Goal: Navigation & Orientation: Understand site structure

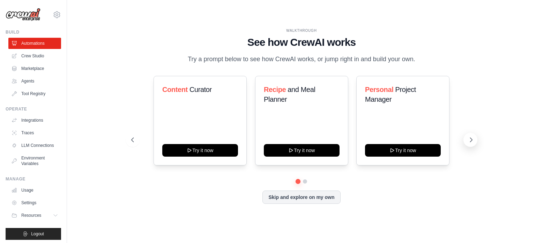
click at [470, 143] on icon at bounding box center [471, 139] width 7 height 7
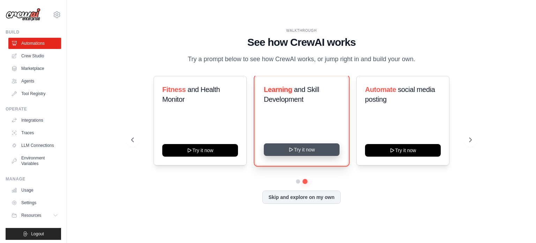
click at [294, 153] on button "Try it now" at bounding box center [302, 149] width 76 height 13
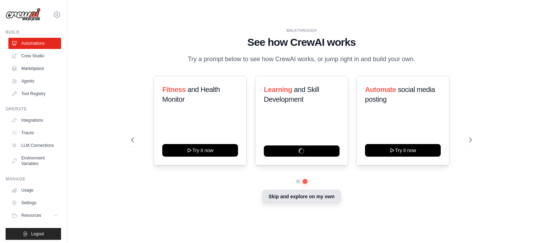
click at [280, 194] on button "Skip and explore on my own" at bounding box center [301, 196] width 78 height 13
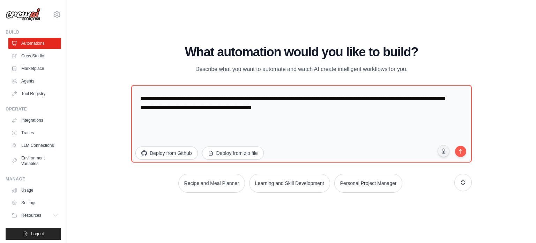
click at [385, 67] on p "Describe what you want to automate and watch AI create intelligent workflows fo…" at bounding box center [301, 69] width 235 height 9
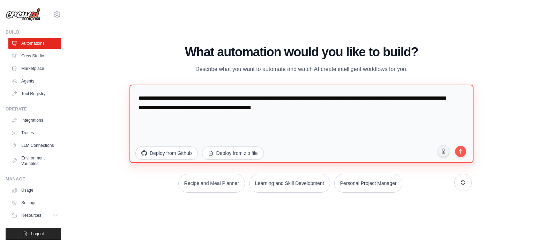
drag, startPoint x: 329, startPoint y: 105, endPoint x: 287, endPoint y: 105, distance: 42.2
click at [287, 105] on textarea "**********" at bounding box center [301, 123] width 344 height 78
click at [354, 114] on textarea "**********" at bounding box center [301, 123] width 344 height 78
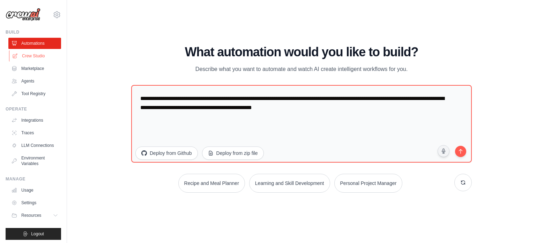
click at [31, 55] on link "Crew Studio" at bounding box center [35, 55] width 53 height 11
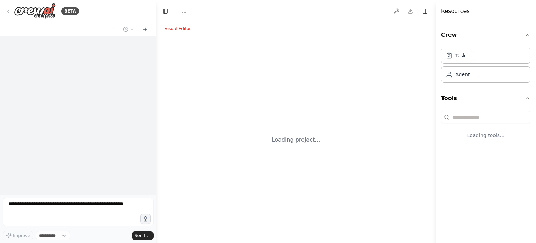
select select "****"
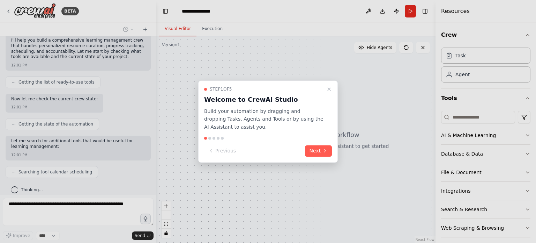
scroll to position [78, 0]
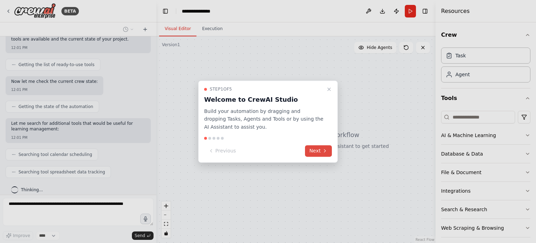
click at [316, 151] on button "Next" at bounding box center [318, 151] width 27 height 12
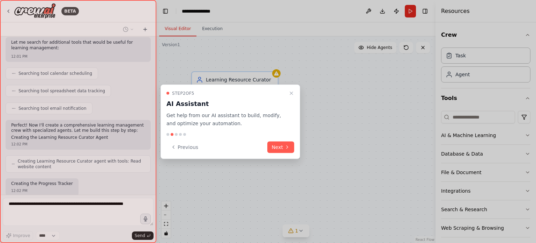
scroll to position [200, 0]
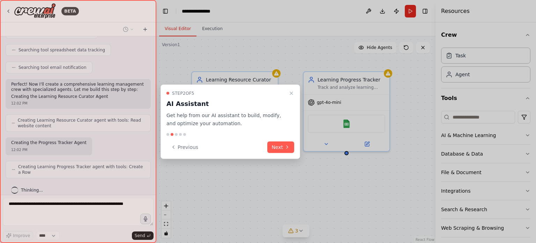
drag, startPoint x: 316, startPoint y: 151, endPoint x: 309, endPoint y: 167, distance: 17.0
click at [309, 167] on div at bounding box center [268, 121] width 536 height 243
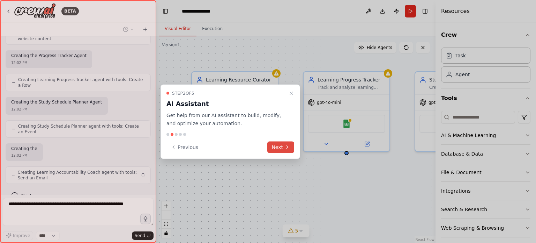
scroll to position [292, 0]
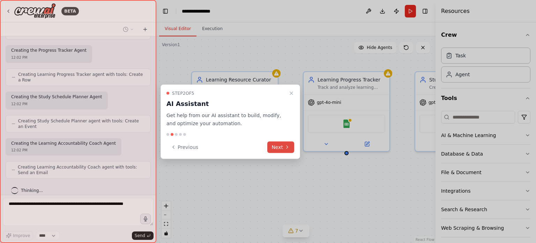
click at [280, 148] on button "Next" at bounding box center [280, 147] width 27 height 12
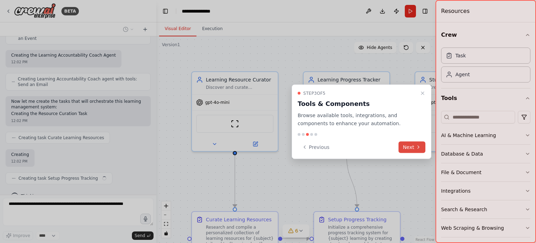
scroll to position [385, 0]
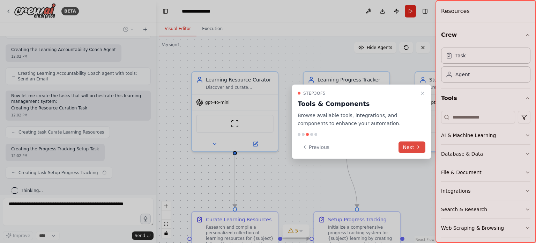
click at [414, 144] on button "Next" at bounding box center [412, 147] width 27 height 12
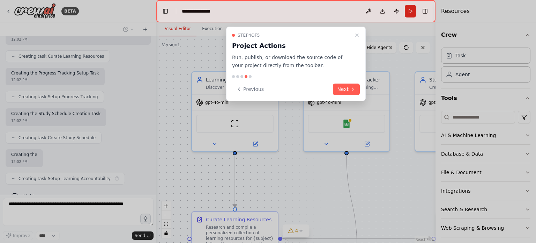
scroll to position [466, 0]
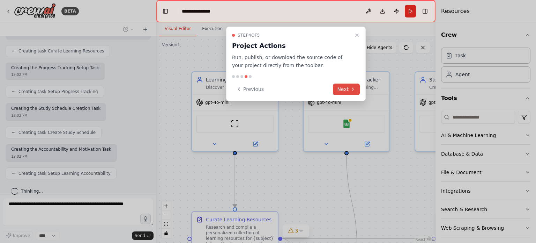
click at [341, 88] on button "Next" at bounding box center [346, 89] width 27 height 12
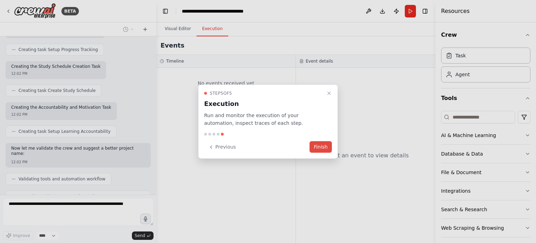
scroll to position [526, 0]
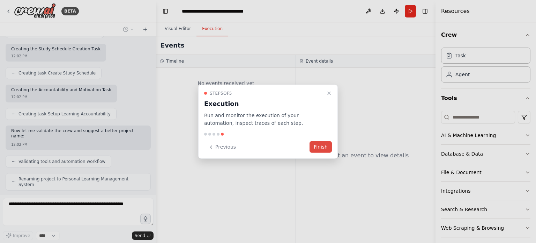
click at [320, 145] on button "Finish" at bounding box center [321, 147] width 22 height 12
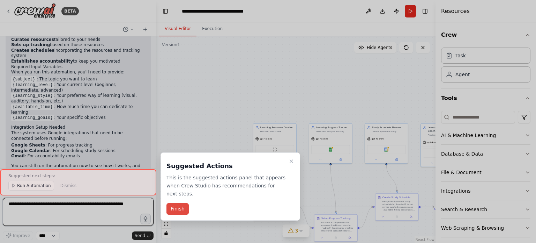
scroll to position [799, 0]
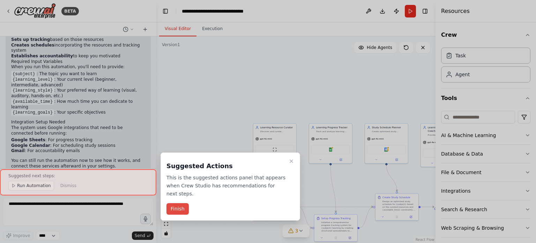
click at [177, 203] on button "Finish" at bounding box center [177, 209] width 22 height 12
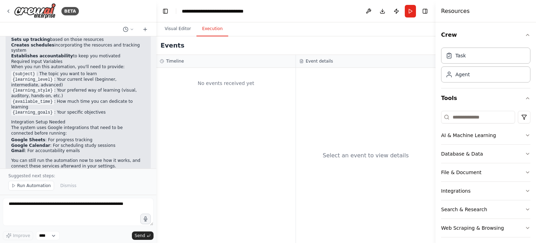
click at [209, 30] on button "Execution" at bounding box center [213, 29] width 32 height 15
click at [176, 27] on button "Visual Editor" at bounding box center [177, 29] width 37 height 15
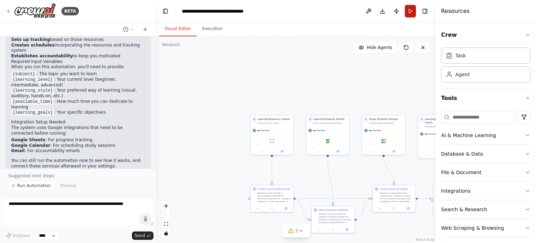
click at [408, 11] on button "Run" at bounding box center [410, 11] width 11 height 13
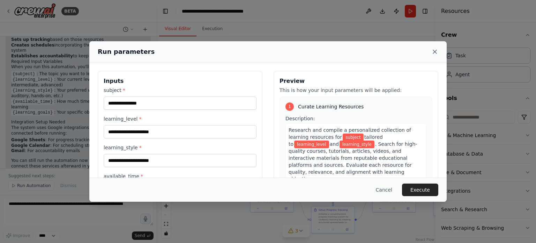
click at [437, 49] on icon at bounding box center [434, 51] width 7 height 7
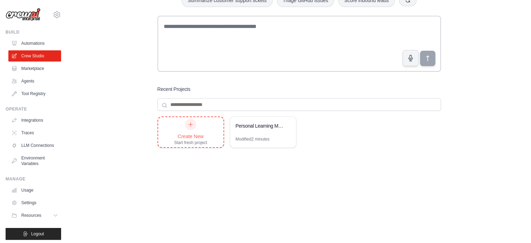
scroll to position [52, 0]
click at [288, 125] on icon at bounding box center [287, 125] width 4 height 4
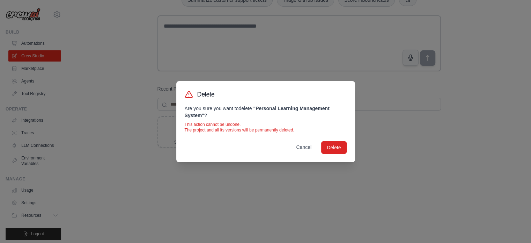
click at [306, 146] on button "Cancel" at bounding box center [303, 147] width 27 height 13
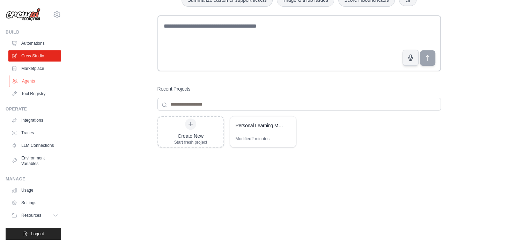
click at [27, 79] on link "Agents" at bounding box center [35, 80] width 53 height 11
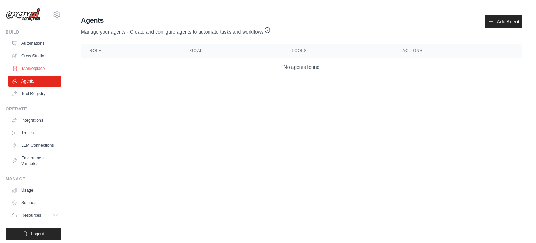
click at [26, 69] on link "Marketplace" at bounding box center [35, 68] width 53 height 11
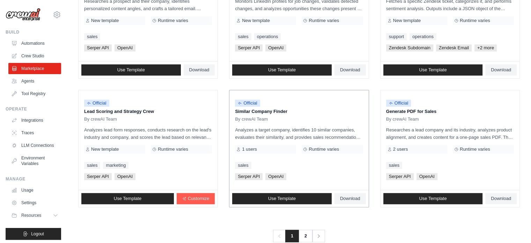
scroll to position [403, 0]
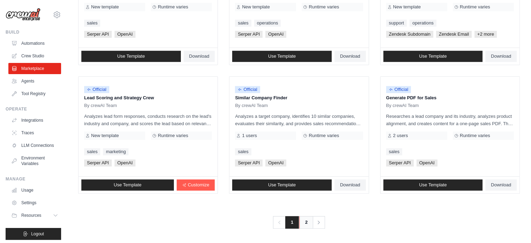
click at [305, 220] on link "2" at bounding box center [306, 222] width 14 height 13
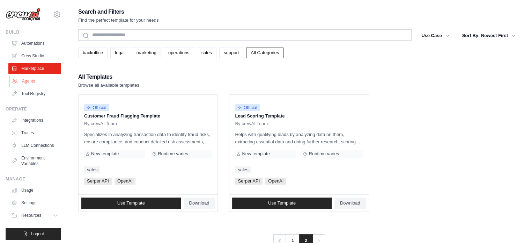
click at [25, 82] on link "Agents" at bounding box center [35, 80] width 53 height 11
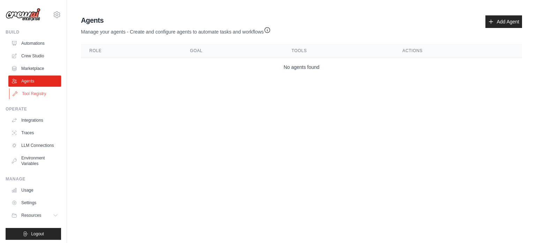
click at [25, 90] on link "Tool Registry" at bounding box center [35, 93] width 53 height 11
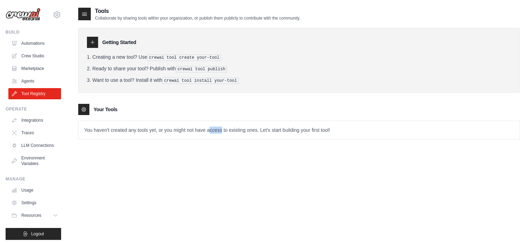
drag, startPoint x: 210, startPoint y: 145, endPoint x: 222, endPoint y: 135, distance: 14.6
click at [222, 135] on div "Tools Collaborate by sharing tools within your organization, or publish them pu…" at bounding box center [299, 78] width 442 height 143
click at [205, 160] on div "Tools Collaborate by sharing tools within your organization, or publish them pu…" at bounding box center [299, 128] width 442 height 243
click at [36, 117] on link "Integrations" at bounding box center [35, 119] width 53 height 11
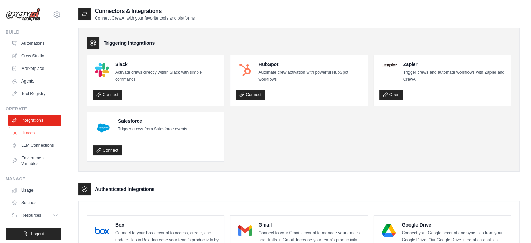
click at [35, 131] on link "Traces" at bounding box center [35, 132] width 53 height 11
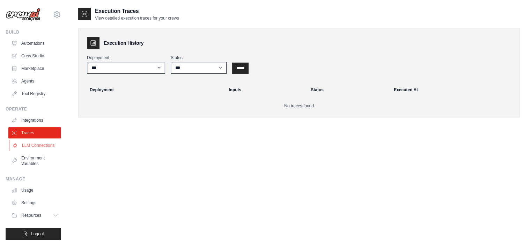
click at [24, 146] on link "LLM Connections" at bounding box center [35, 145] width 53 height 11
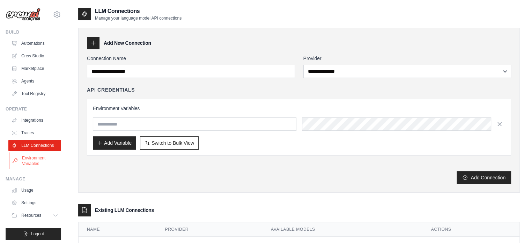
click at [24, 165] on link "Environment Variables" at bounding box center [35, 160] width 53 height 17
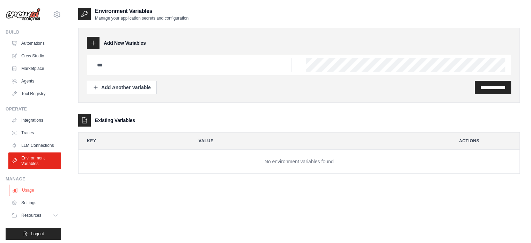
scroll to position [8, 0]
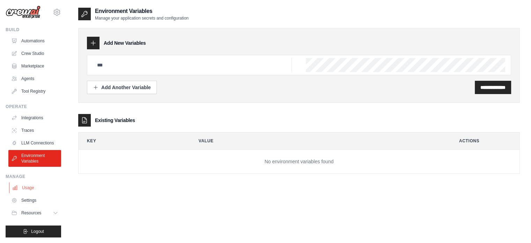
click at [31, 186] on link "Usage" at bounding box center [35, 187] width 53 height 11
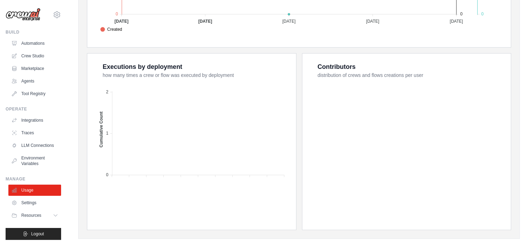
scroll to position [262, 0]
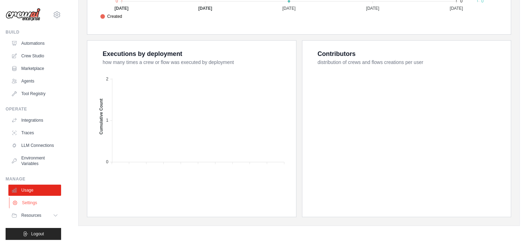
click at [25, 208] on link "Settings" at bounding box center [35, 202] width 53 height 11
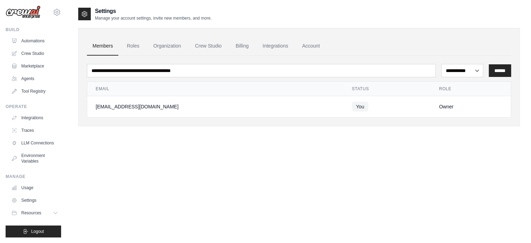
scroll to position [14, 0]
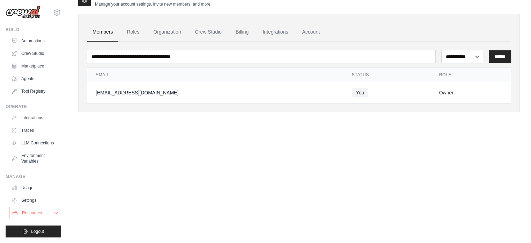
click at [35, 210] on span "Resources" at bounding box center [32, 213] width 20 height 6
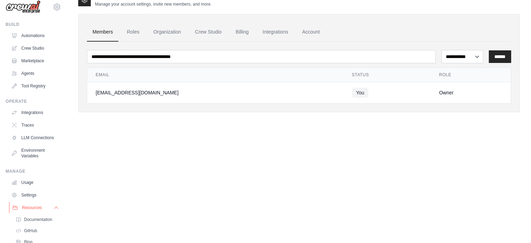
scroll to position [52, 0]
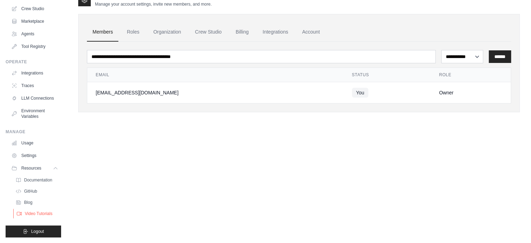
click at [27, 210] on link "Video Tutorials" at bounding box center [37, 213] width 49 height 10
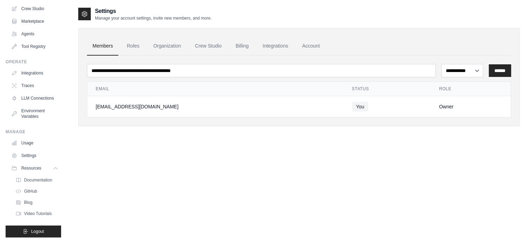
scroll to position [0, 0]
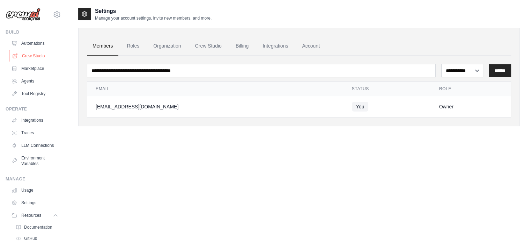
click at [30, 55] on link "Crew Studio" at bounding box center [35, 55] width 53 height 11
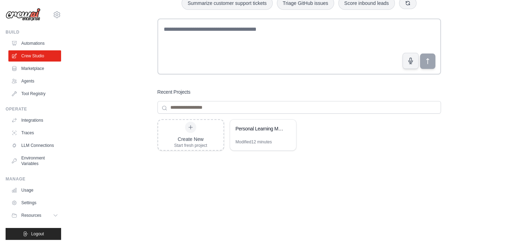
scroll to position [54, 0]
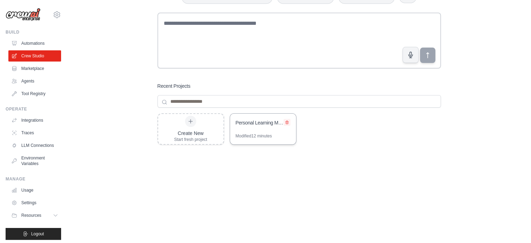
click at [286, 120] on icon at bounding box center [287, 122] width 4 height 4
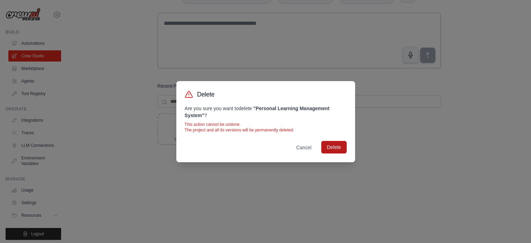
click at [335, 142] on button "Delete" at bounding box center [333, 147] width 25 height 13
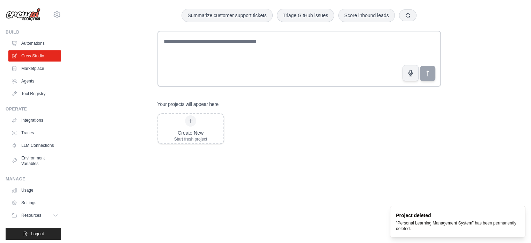
scroll to position [0, 0]
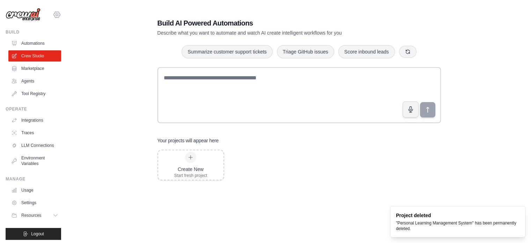
click at [53, 12] on icon at bounding box center [57, 14] width 8 height 8
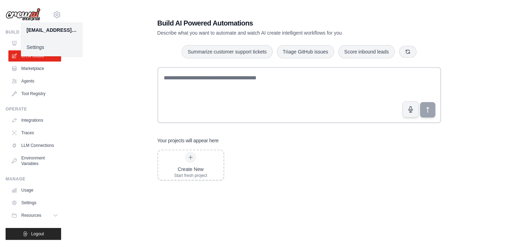
click at [130, 8] on div "Build AI Powered Automations Describe what you want to automate and watch AI cr…" at bounding box center [299, 139] width 442 height 265
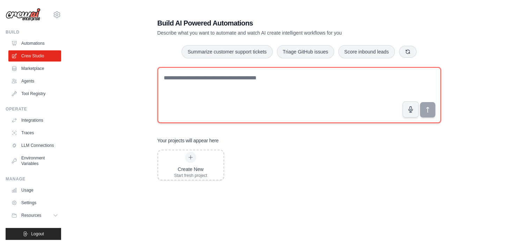
click at [244, 77] on textarea at bounding box center [298, 95] width 283 height 56
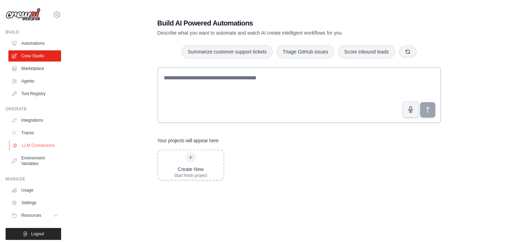
click at [27, 147] on link "LLM Connections" at bounding box center [35, 145] width 53 height 11
